Goal: Task Accomplishment & Management: Use online tool/utility

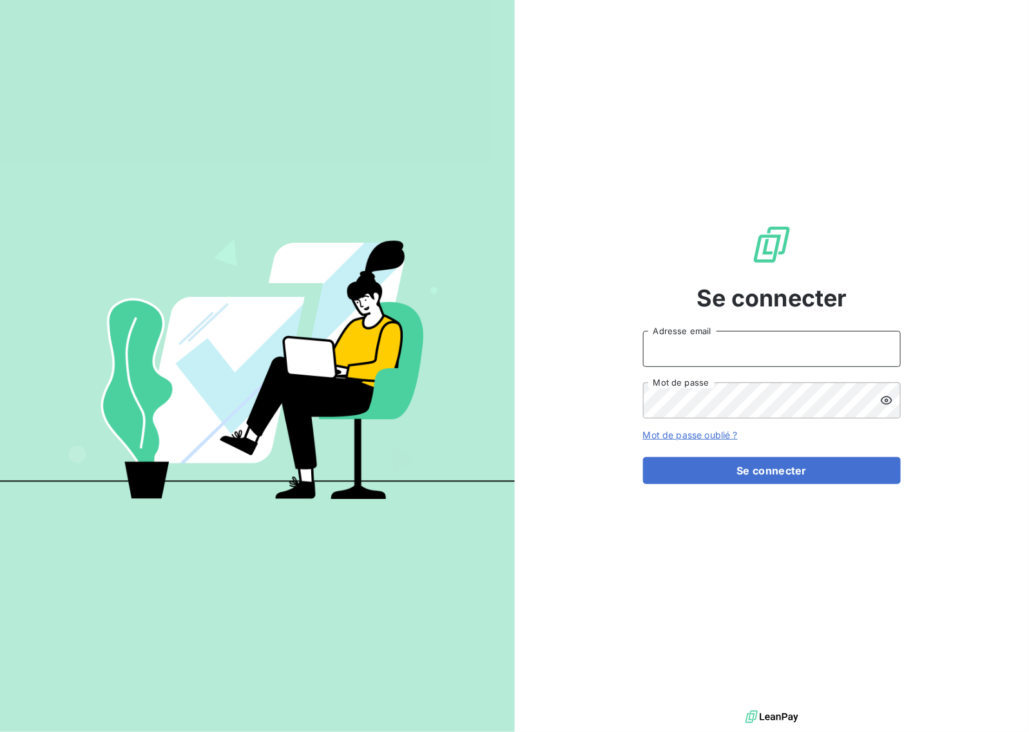
click at [740, 355] on input "Adresse email" at bounding box center [772, 349] width 258 height 36
type input "[EMAIL_ADDRESS][DOMAIN_NAME]"
click at [804, 461] on button "Se connecter" at bounding box center [772, 470] width 258 height 27
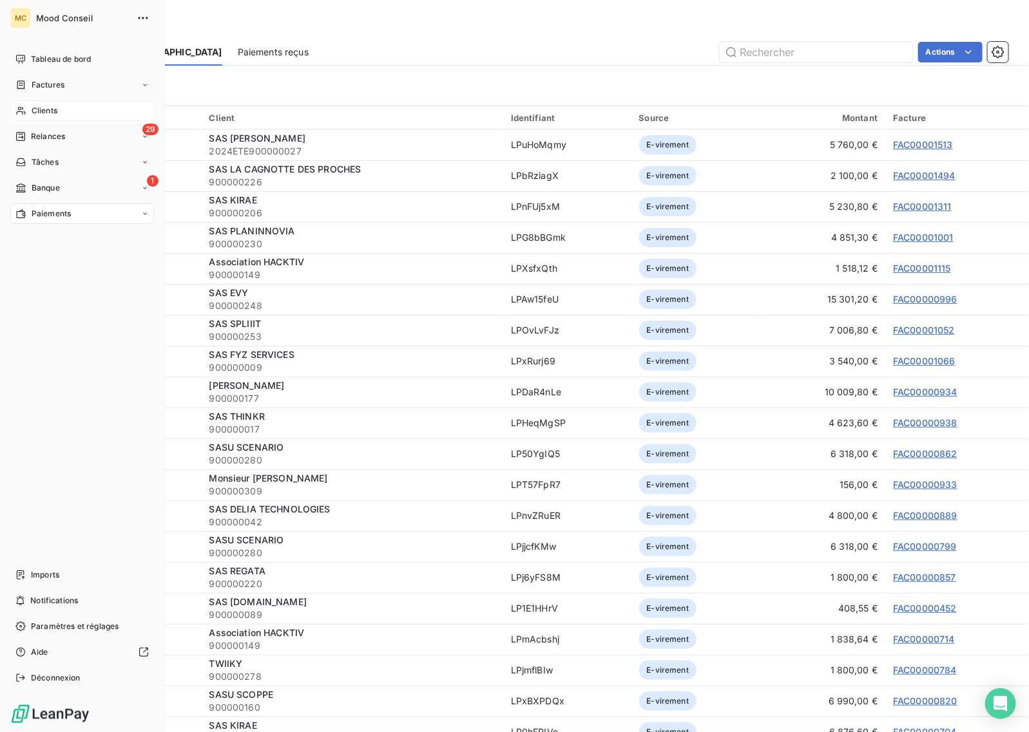
click at [81, 116] on div "Clients" at bounding box center [82, 110] width 144 height 21
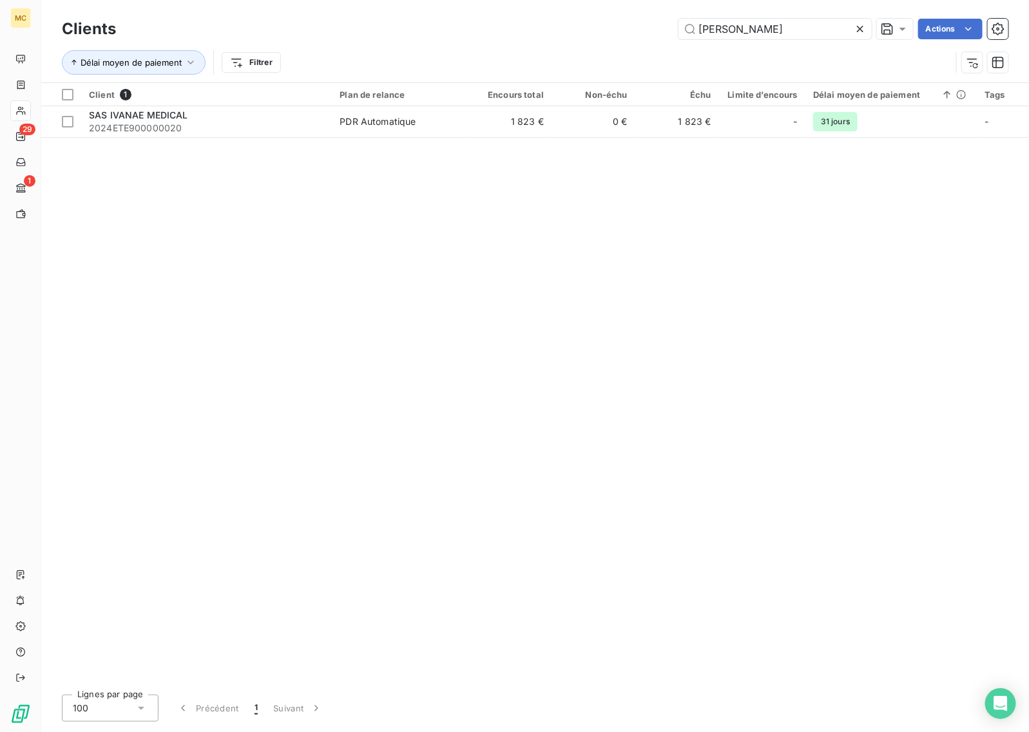
type input "ivana"
click at [377, 143] on div "Client 1 Plan de relance Encours total Non-échu Échu Limite d’encours Délai moy…" at bounding box center [535, 384] width 988 height 602
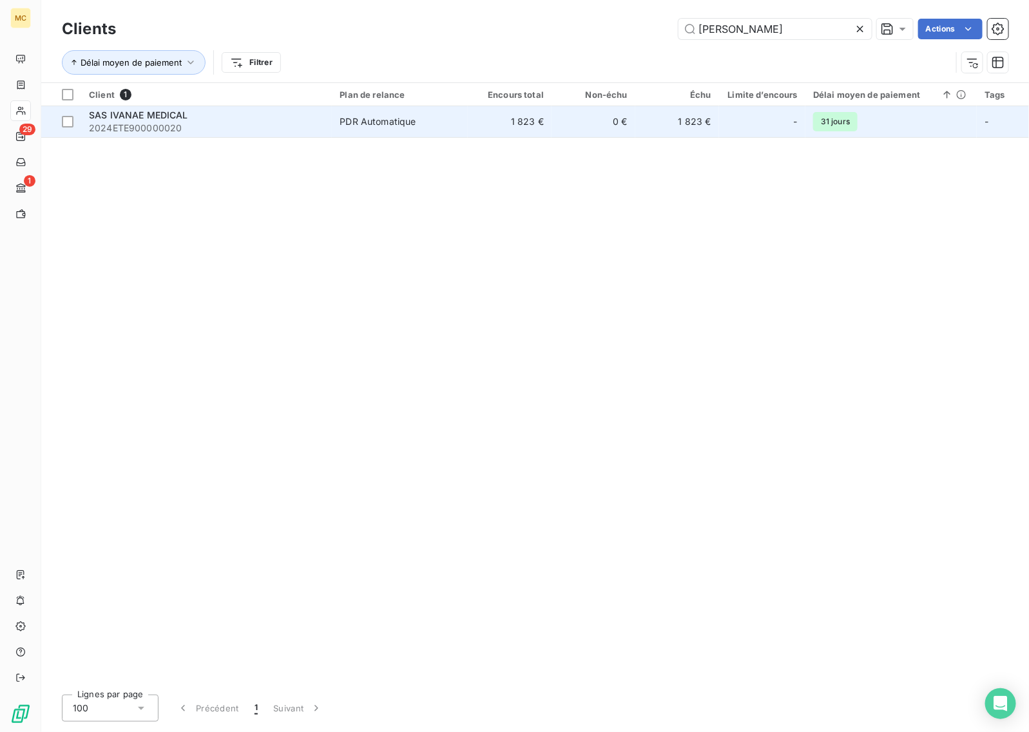
click at [387, 124] on div "PDR Automatique" at bounding box center [377, 121] width 76 height 13
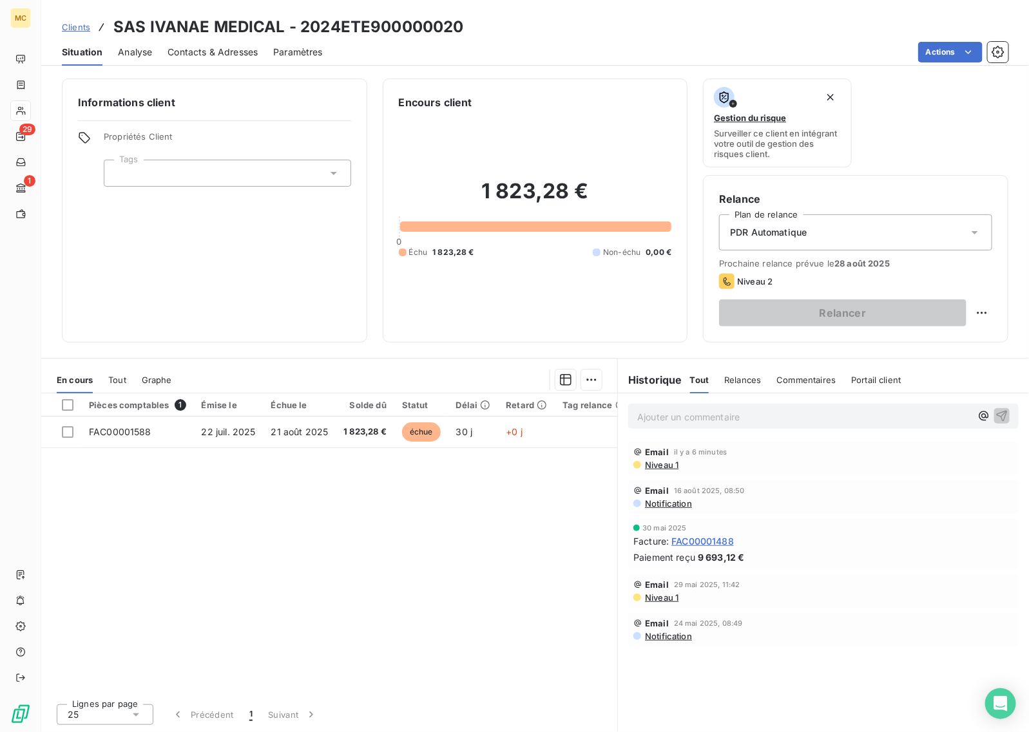
click at [845, 236] on div "PDR Automatique" at bounding box center [855, 233] width 273 height 36
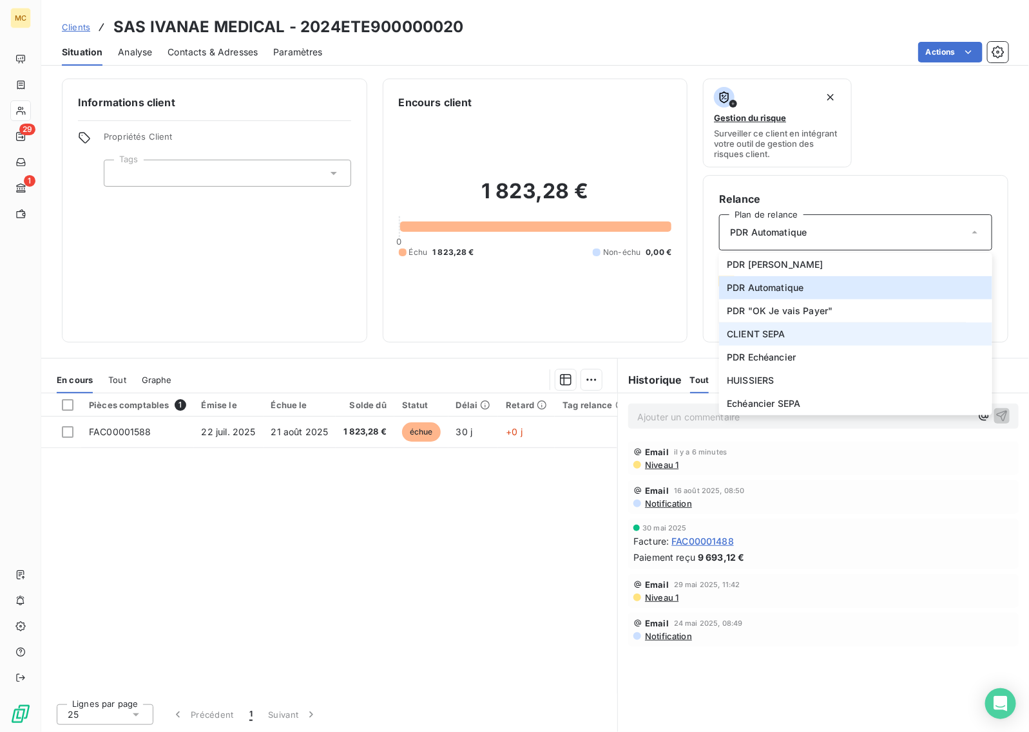
click at [791, 342] on li "CLIENT SEPA" at bounding box center [855, 334] width 273 height 23
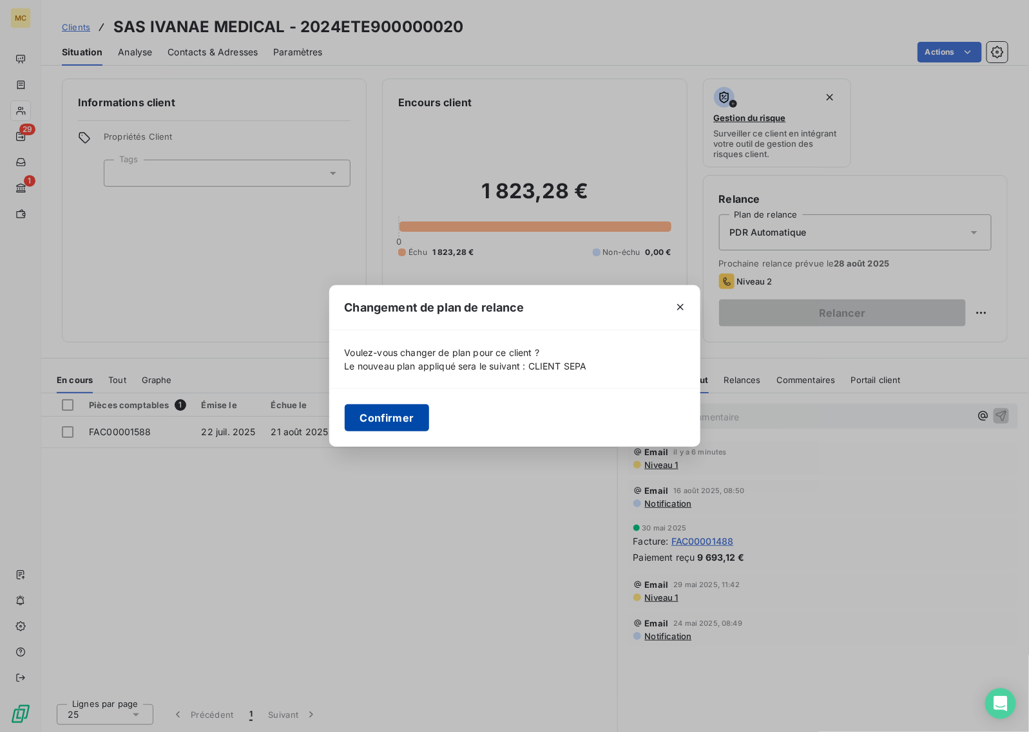
click at [394, 419] on button "Confirmer" at bounding box center [387, 418] width 85 height 27
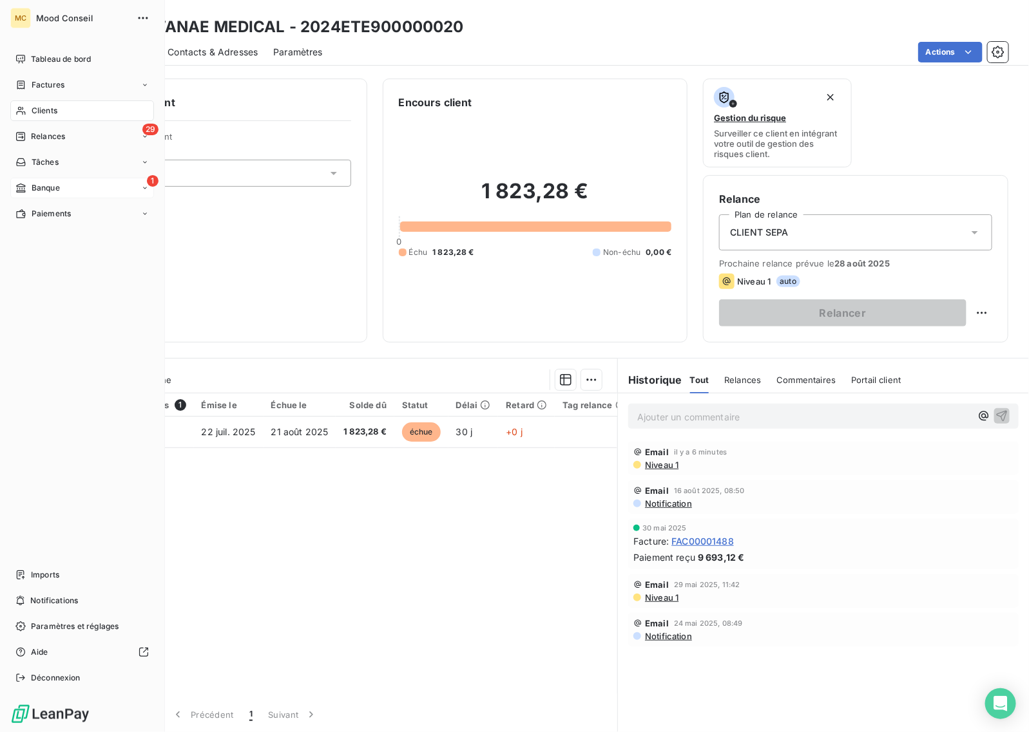
click at [34, 180] on div "1 Banque" at bounding box center [82, 188] width 144 height 21
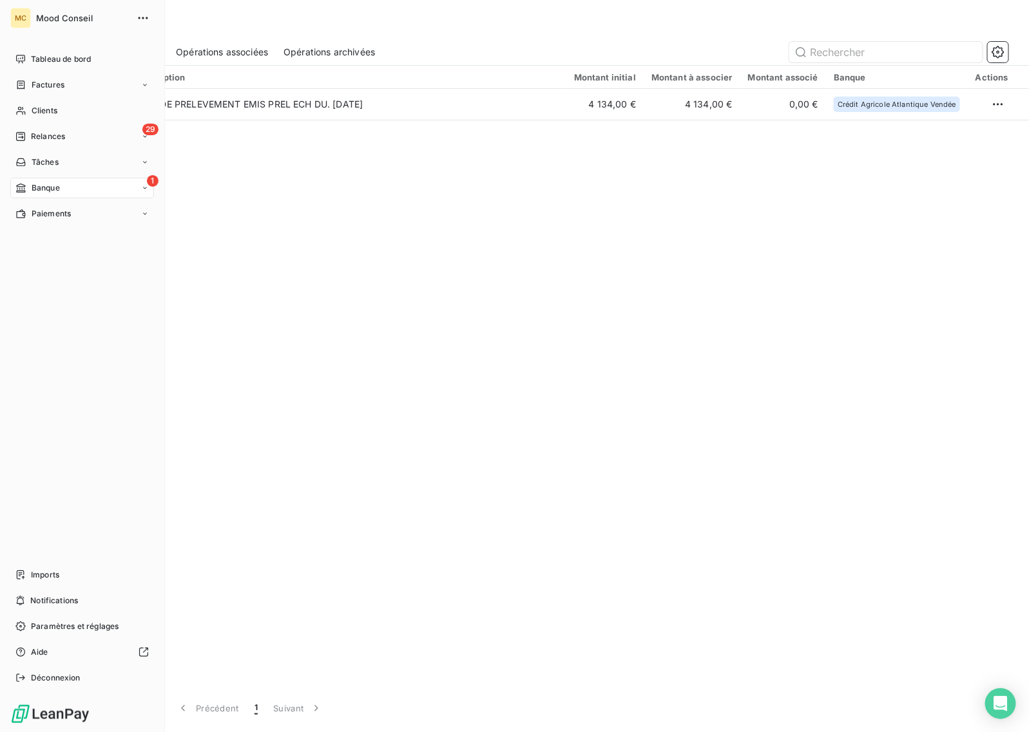
click at [33, 189] on span "Banque" at bounding box center [46, 188] width 28 height 12
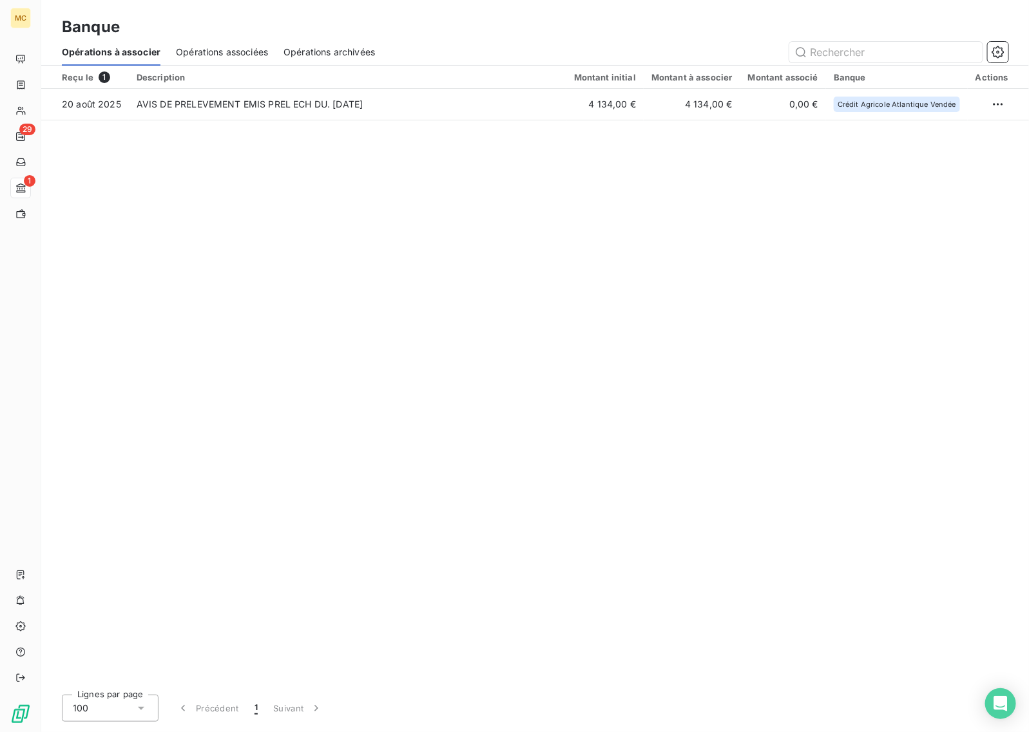
click at [210, 43] on div "Opérations associées" at bounding box center [222, 52] width 92 height 27
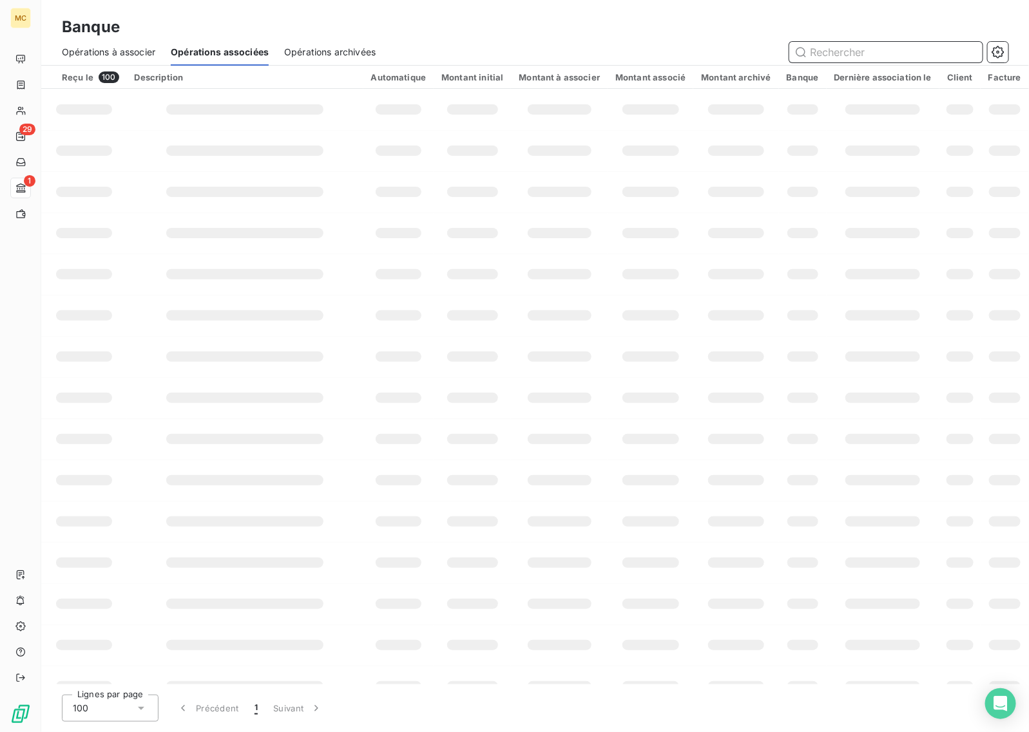
click at [347, 50] on span "Opérations archivées" at bounding box center [329, 52] width 91 height 13
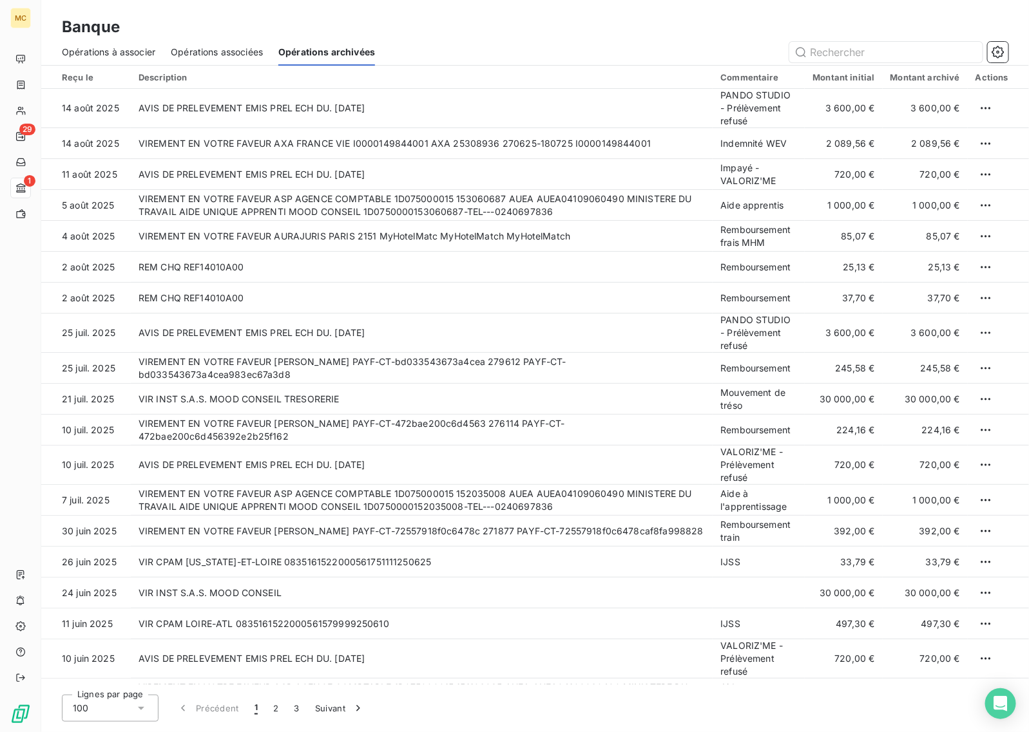
click at [231, 53] on span "Opérations associées" at bounding box center [217, 52] width 92 height 13
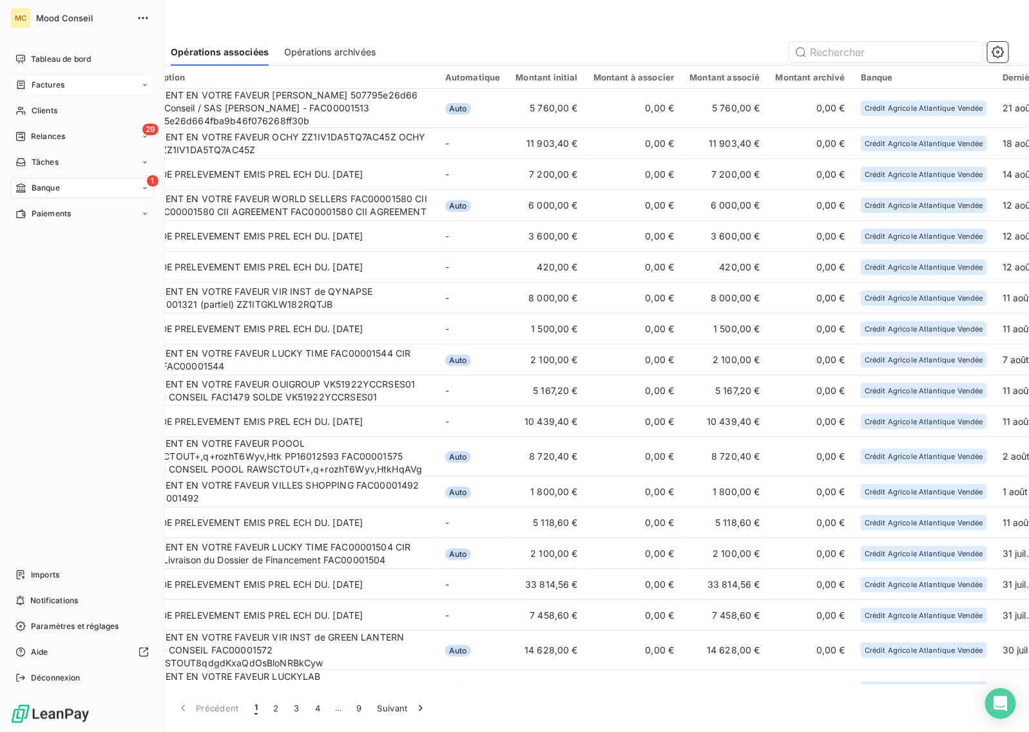
click at [82, 84] on div "Factures" at bounding box center [82, 85] width 144 height 21
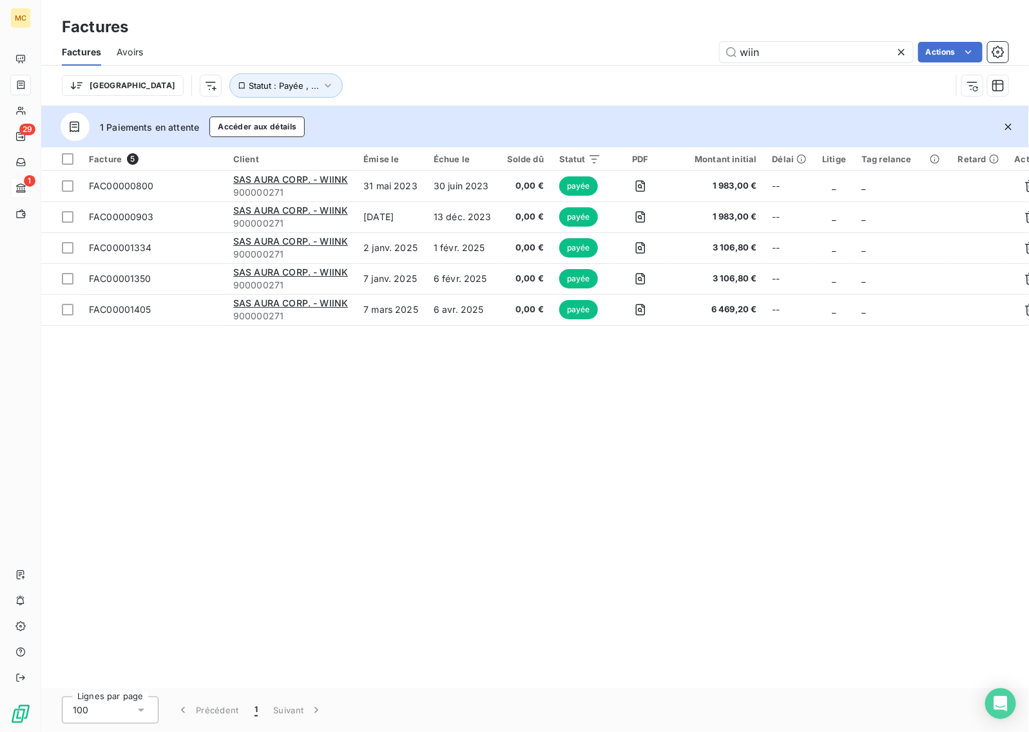
click at [653, 53] on div "wiin Actions" at bounding box center [583, 52] width 850 height 21
click at [785, 53] on input "wiin" at bounding box center [816, 52] width 193 height 21
click at [786, 53] on input "wiin" at bounding box center [816, 52] width 193 height 21
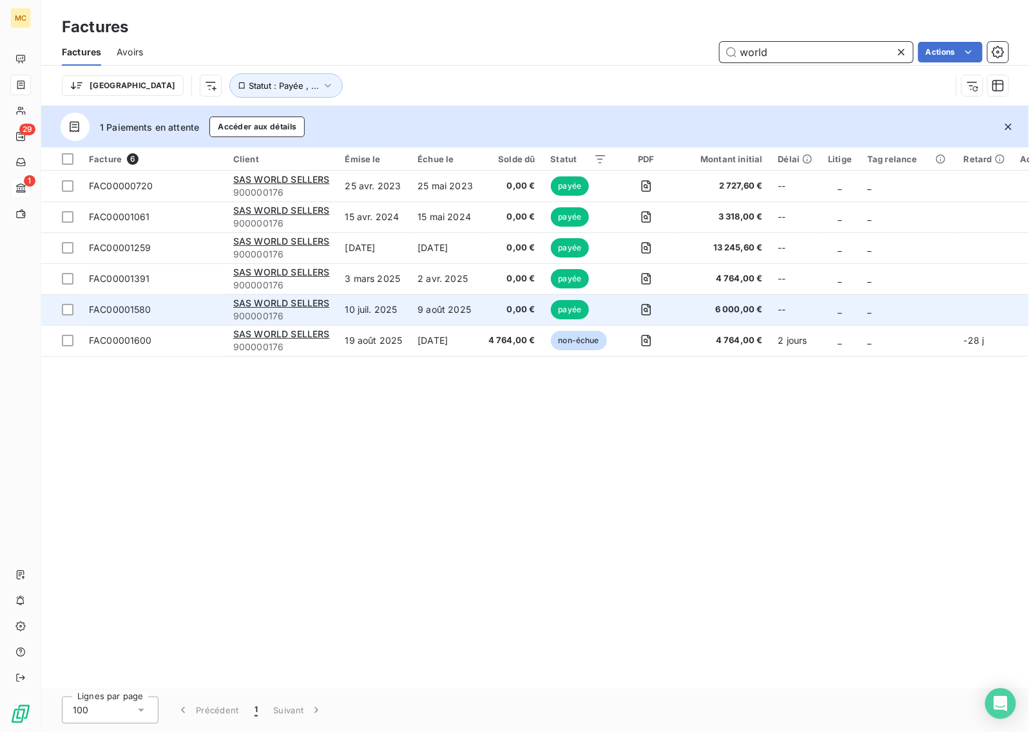
type input "world"
click at [493, 314] on span "0,00 €" at bounding box center [511, 309] width 47 height 13
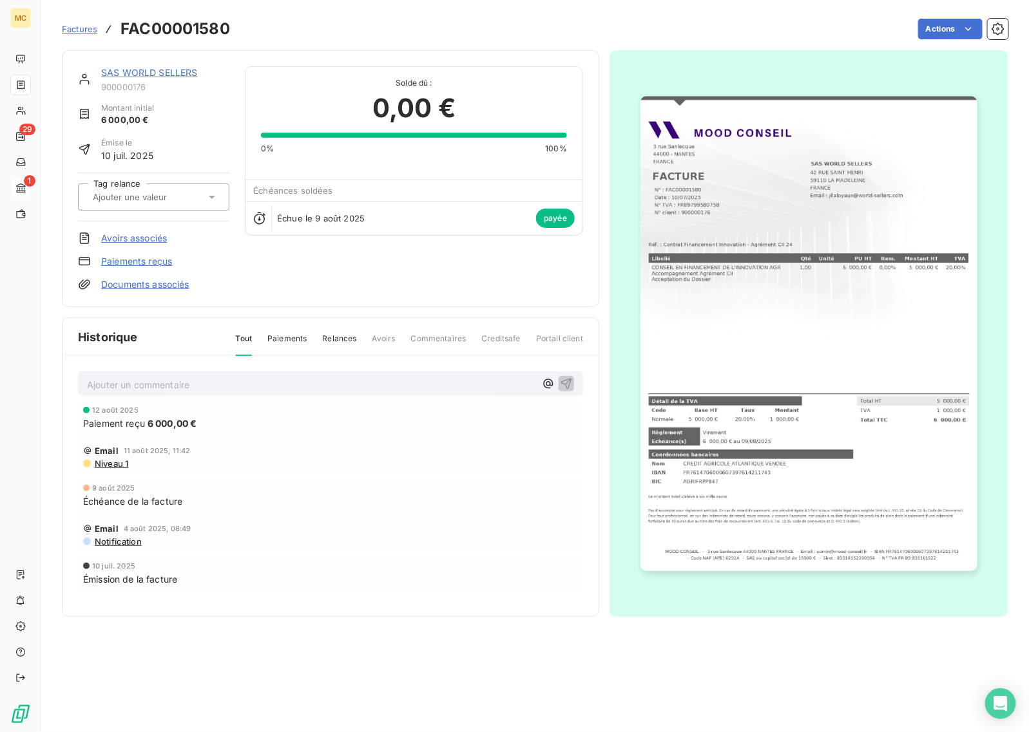
click at [339, 239] on div "SAS WORLD SELLERS 900000176 Montant initial 6 000,00 € Émise le 10 juil. 2025 T…" at bounding box center [330, 178] width 505 height 225
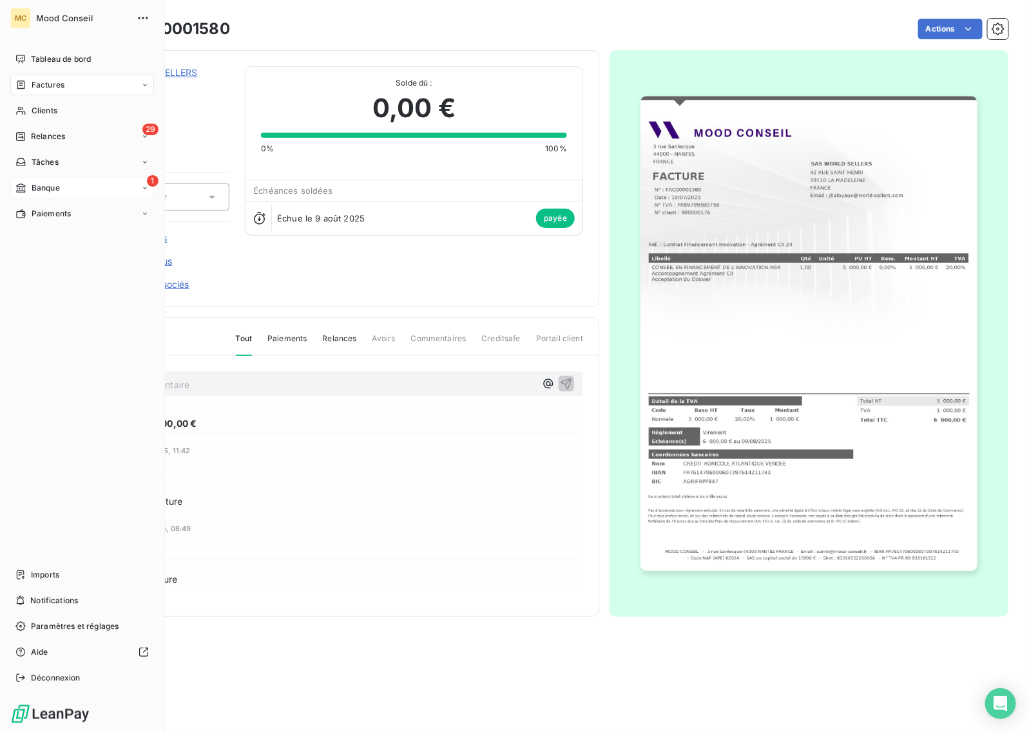
click at [32, 191] on span "Banque" at bounding box center [46, 188] width 28 height 12
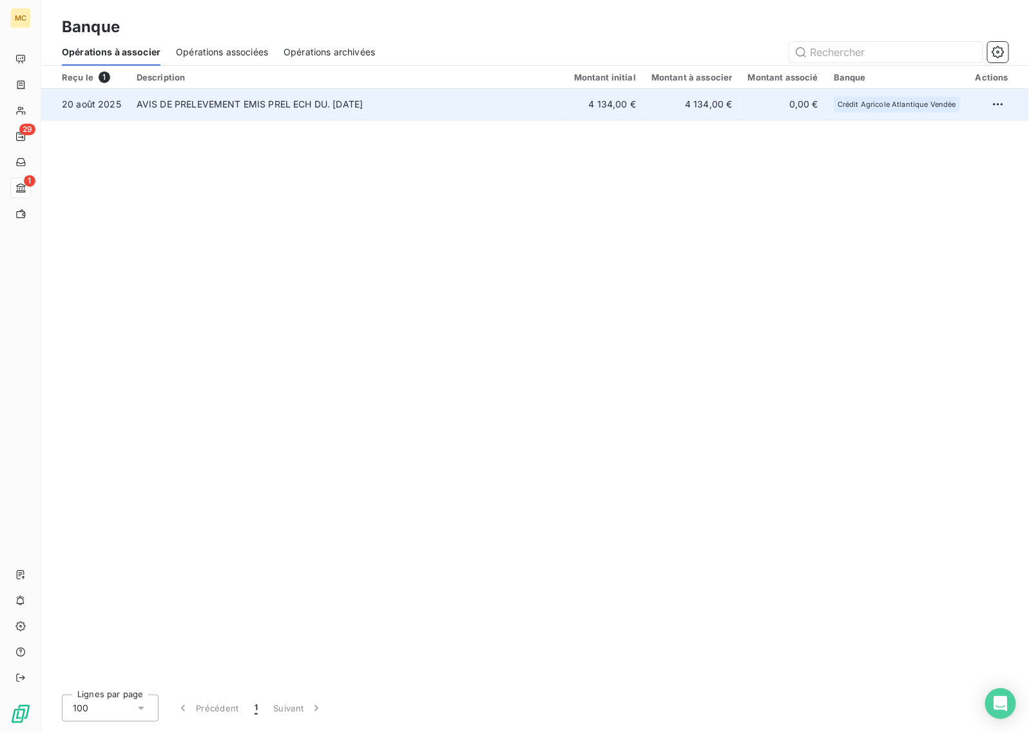
click at [477, 106] on td "AVIS DE PRELEVEMENT EMIS PREL ECH DU. 20/08/25" at bounding box center [347, 104] width 437 height 31
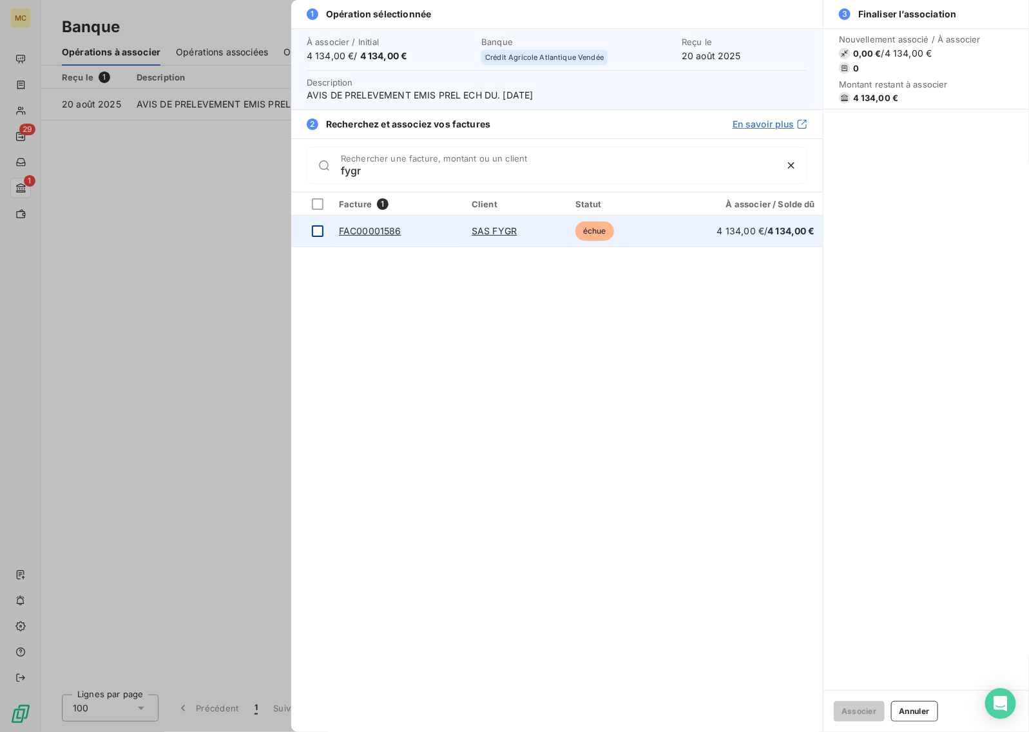
type input "fygr"
click at [322, 232] on div at bounding box center [318, 231] width 12 height 12
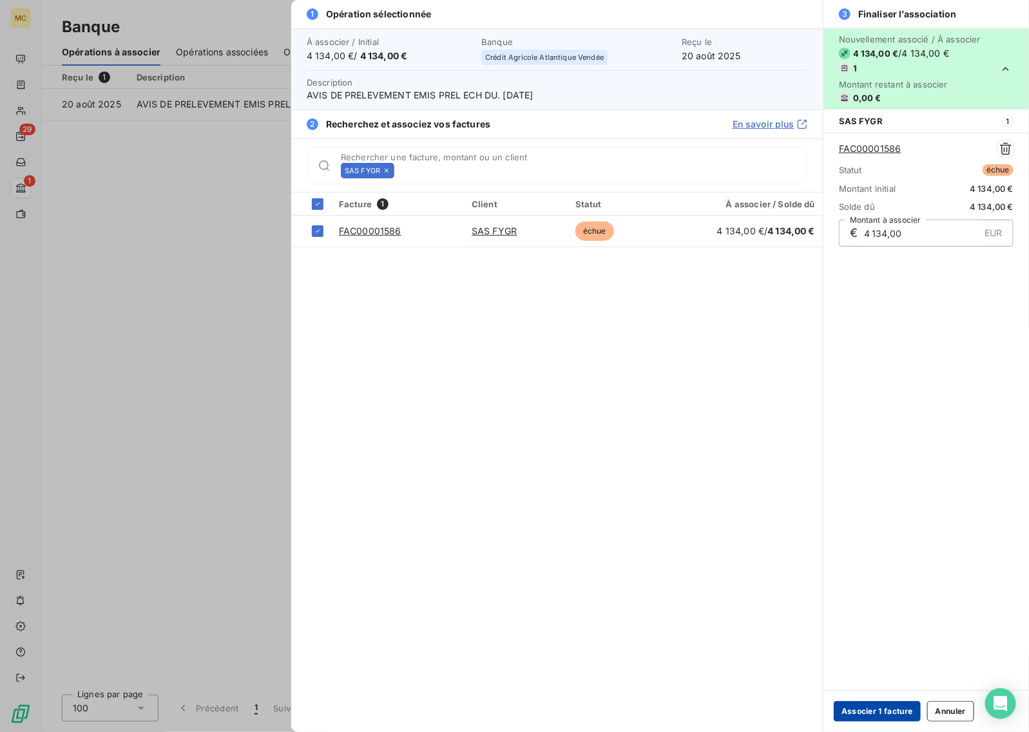
click at [870, 711] on button "Associer 1 facture" at bounding box center [877, 712] width 87 height 21
